Goal: Information Seeking & Learning: Learn about a topic

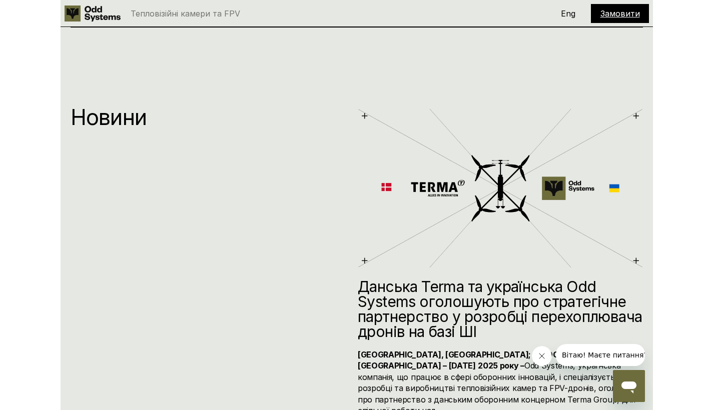
scroll to position [4887, 0]
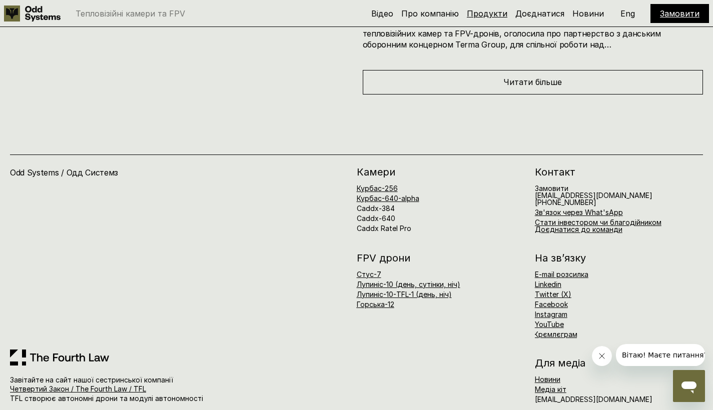
click at [480, 14] on link "Продукти" at bounding box center [487, 14] width 41 height 10
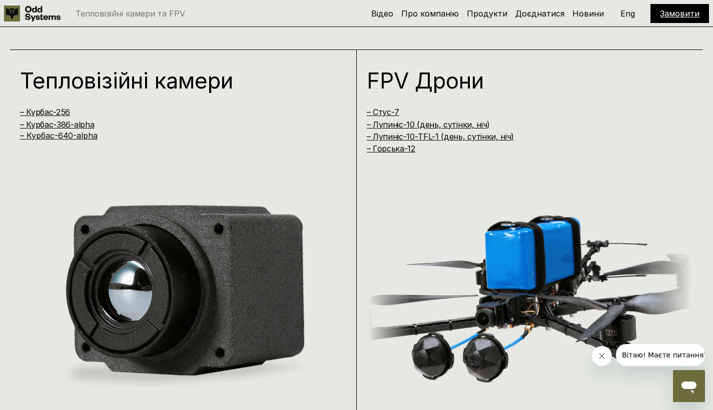
scroll to position [768, 0]
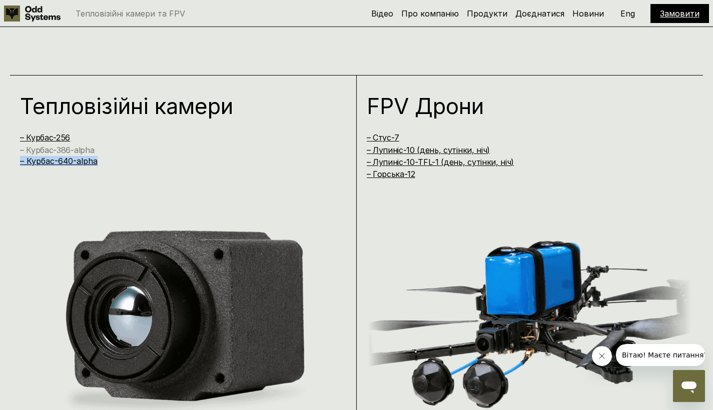
click at [70, 150] on link "– Курбас-386-alpha" at bounding box center [57, 150] width 74 height 10
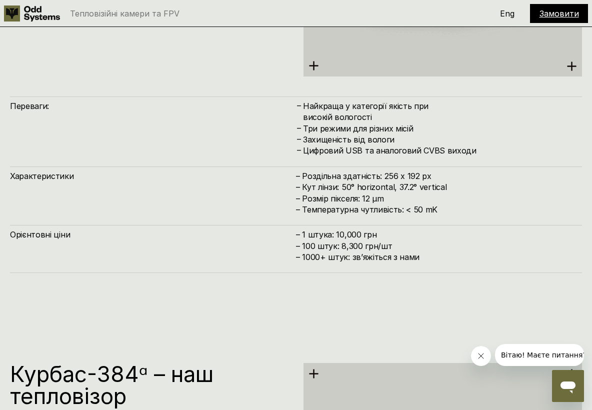
scroll to position [1931, 0]
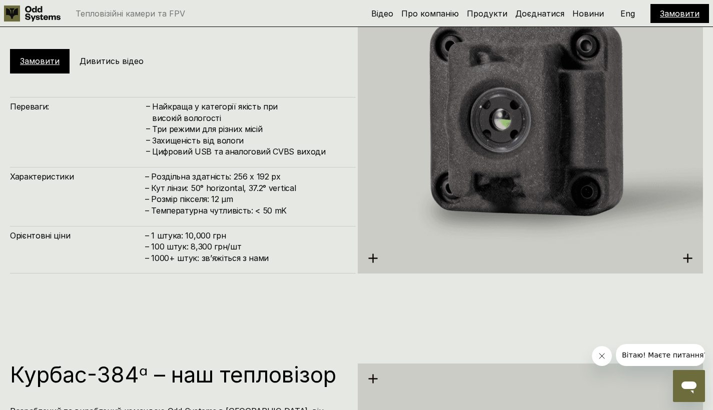
scroll to position [1254, 0]
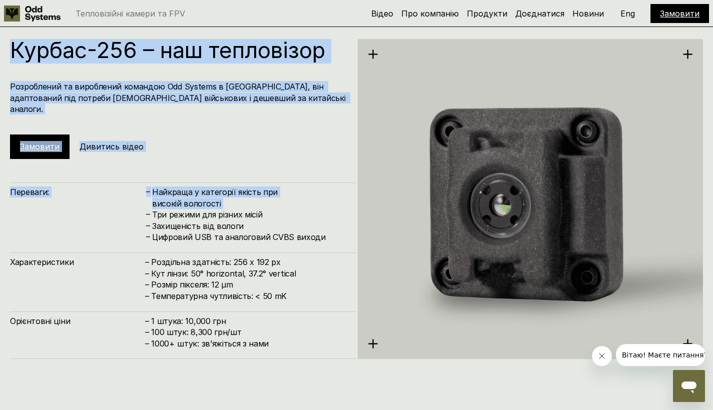
drag, startPoint x: 14, startPoint y: 42, endPoint x: 146, endPoint y: 221, distance: 222.5
click at [146, 221] on div "Курбас-256 – наш тепловізор Розроблений та вироблений командою Odd Systems в Ук…" at bounding box center [183, 199] width 346 height 320
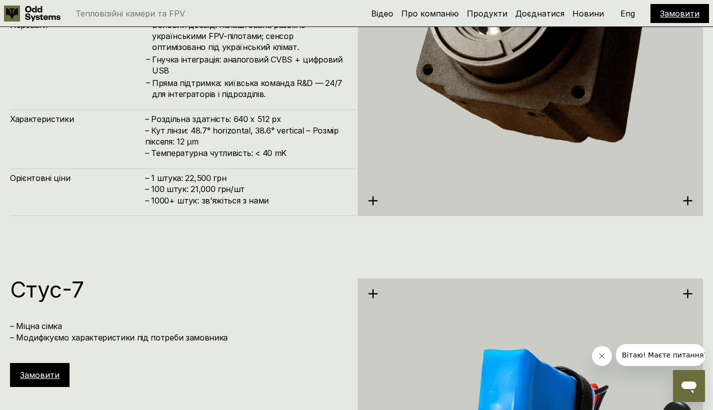
scroll to position [2255, 0]
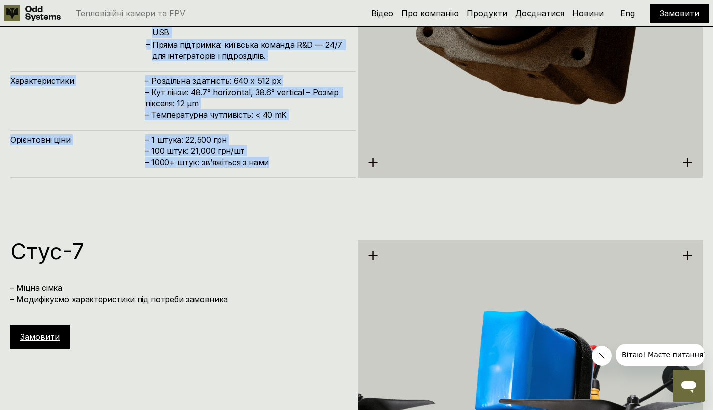
click at [272, 163] on h4 "– 1 штука: 22,500 грн – 100 штук: 21,000 грн/шт – ⁠1000+ штук: звʼяжіться з нами" at bounding box center [245, 152] width 201 height 34
copy div "Курбас-256 – наш тепловізор Розроблений та вироблений командою Odd Systems в Ук…"
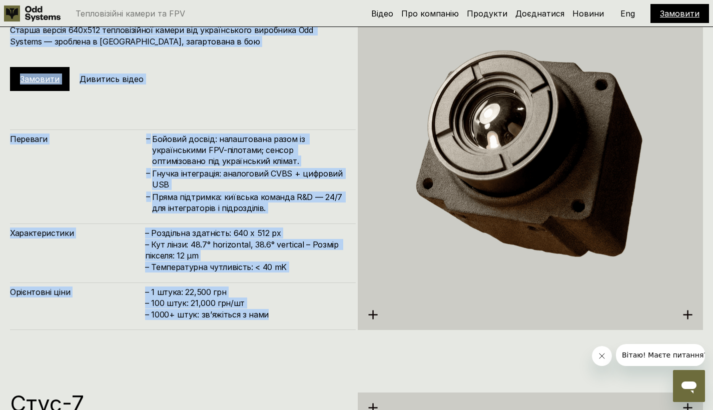
scroll to position [2073, 0]
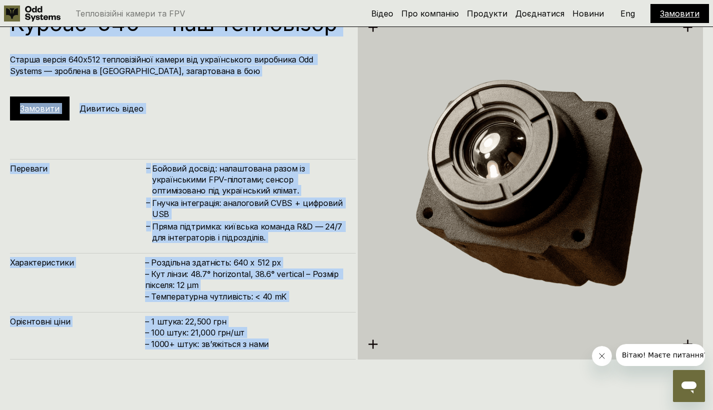
click at [316, 141] on div "Курбас-640ᵅ – наш тепловізор Старша версія 640х512 тепловізійної камери від укр…" at bounding box center [183, 186] width 346 height 348
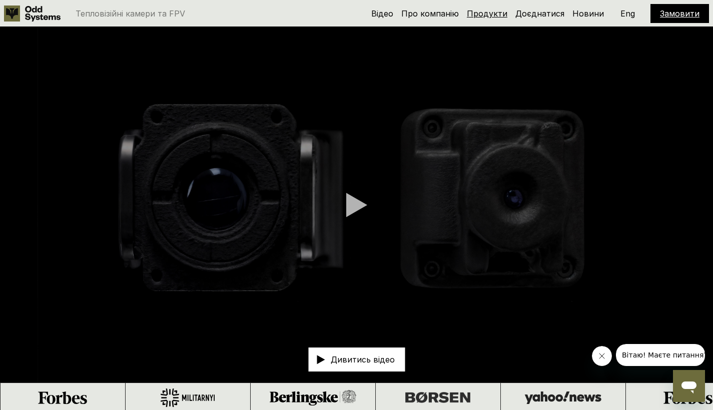
scroll to position [0, 0]
click at [500, 15] on link "Продукти" at bounding box center [487, 14] width 41 height 10
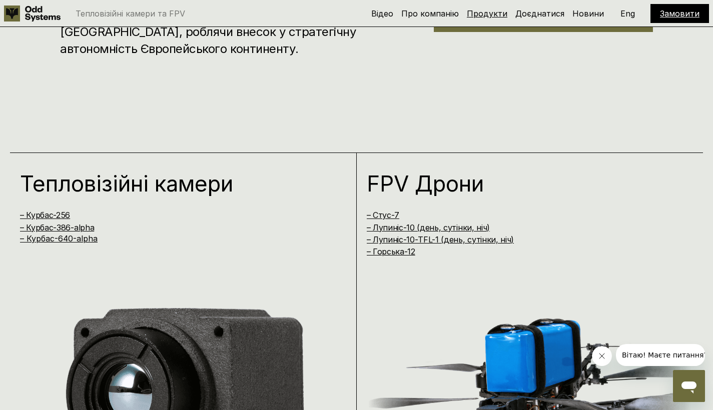
scroll to position [823, 0]
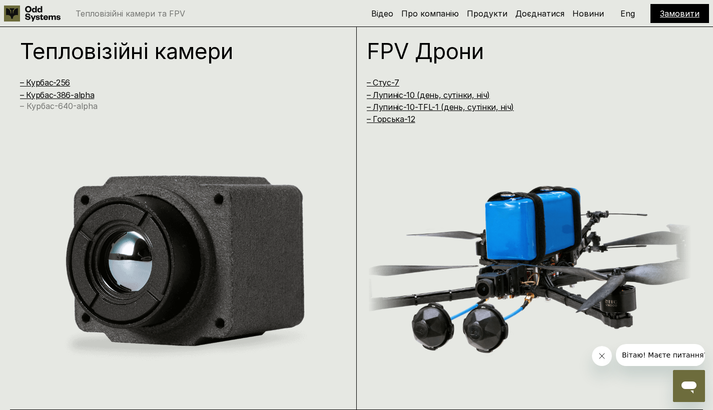
click at [59, 105] on link "– Курбас-640-alpha" at bounding box center [59, 106] width 78 height 10
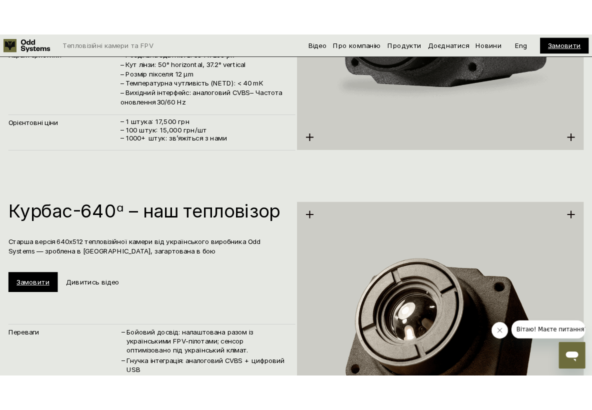
scroll to position [2053, 0]
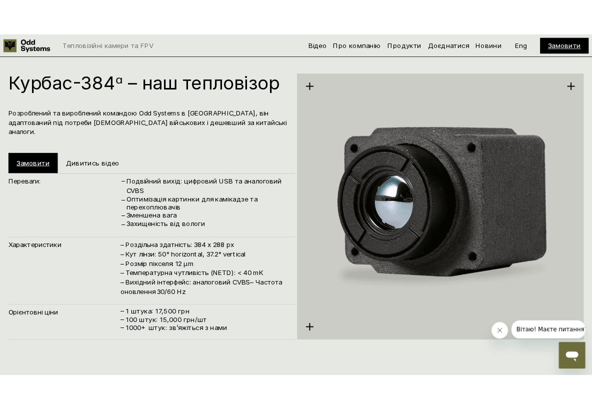
scroll to position [1532, 0]
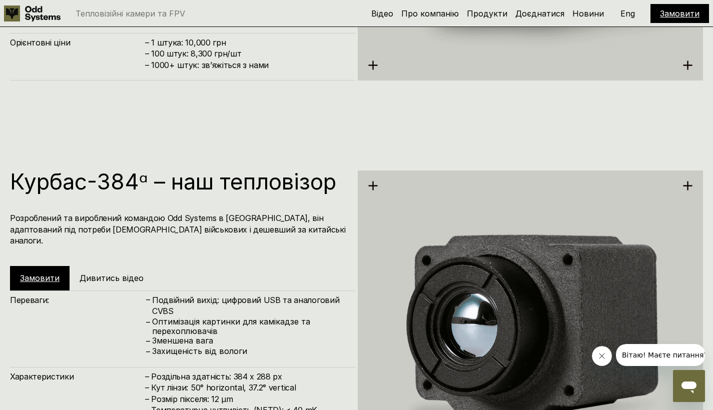
click at [524, 1] on div "Тепловізійні камери та FPV Відео Про компанію Продукти Доєднатися Новини Замови…" at bounding box center [356, 13] width 713 height 27
